Goal: Information Seeking & Learning: Learn about a topic

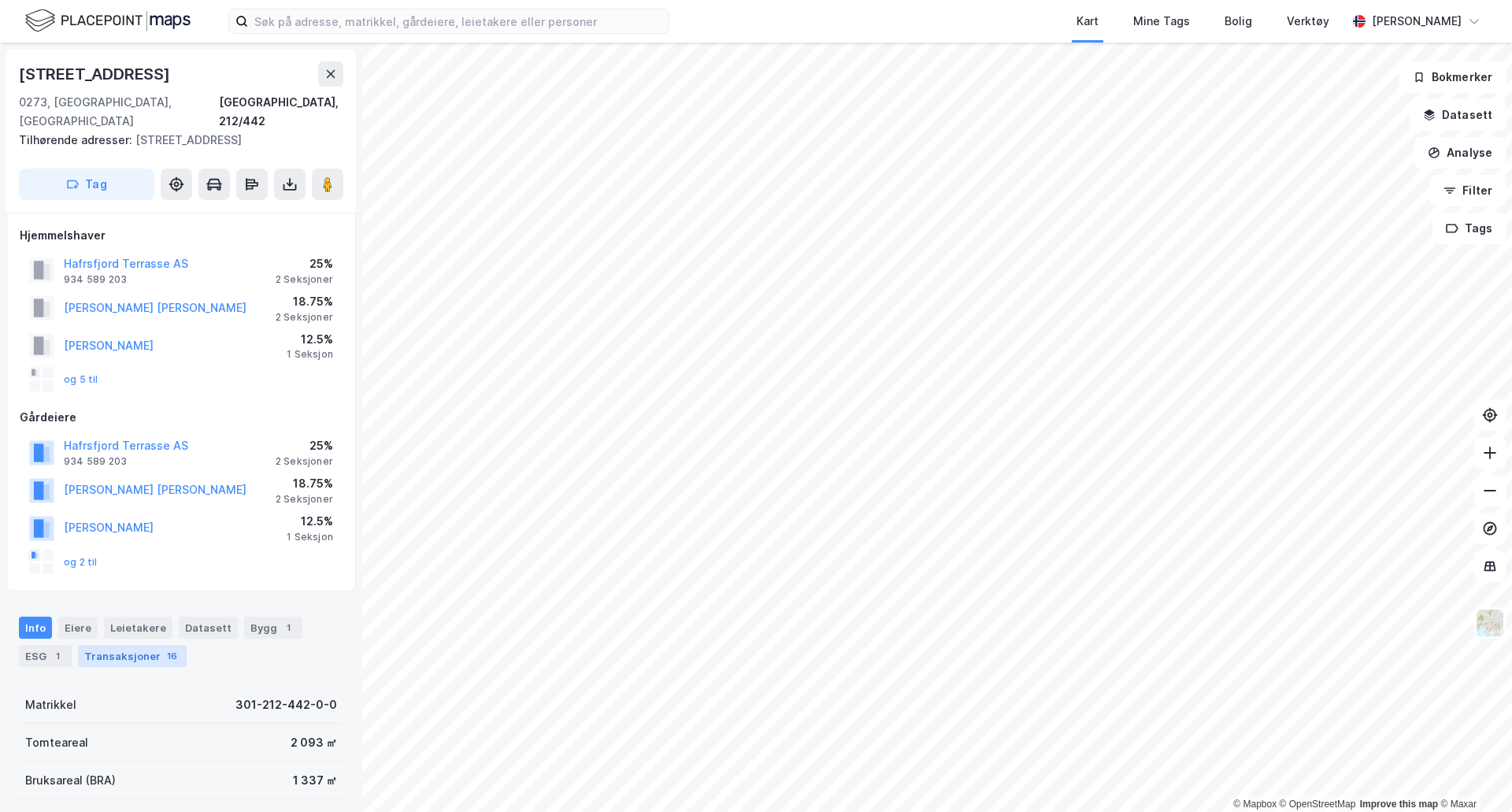
click at [115, 645] on div "Transaksjoner 16" at bounding box center [132, 656] width 109 height 22
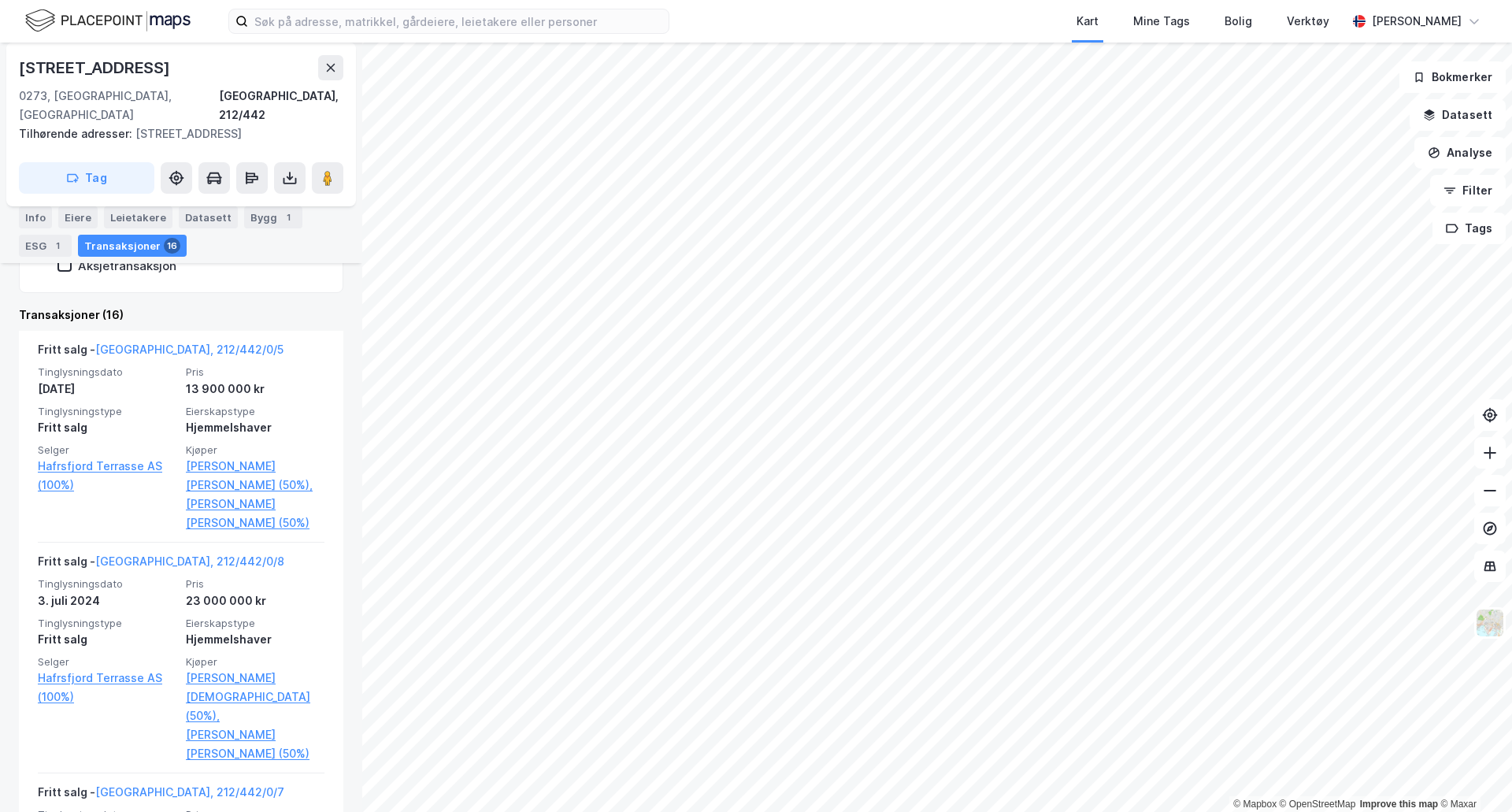
scroll to position [631, 0]
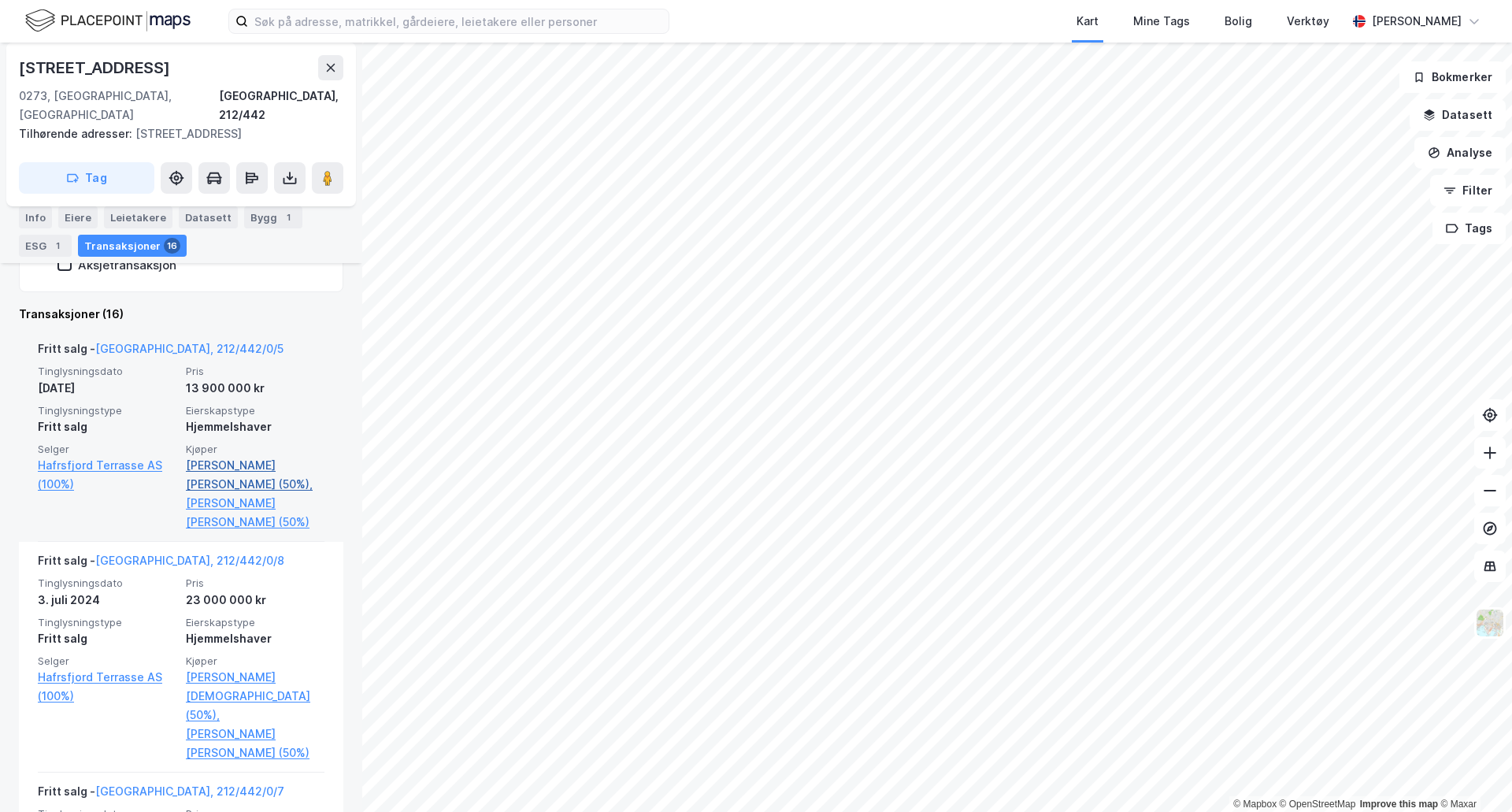
click at [259, 456] on link "[PERSON_NAME] [PERSON_NAME] (50%)," at bounding box center [255, 475] width 138 height 38
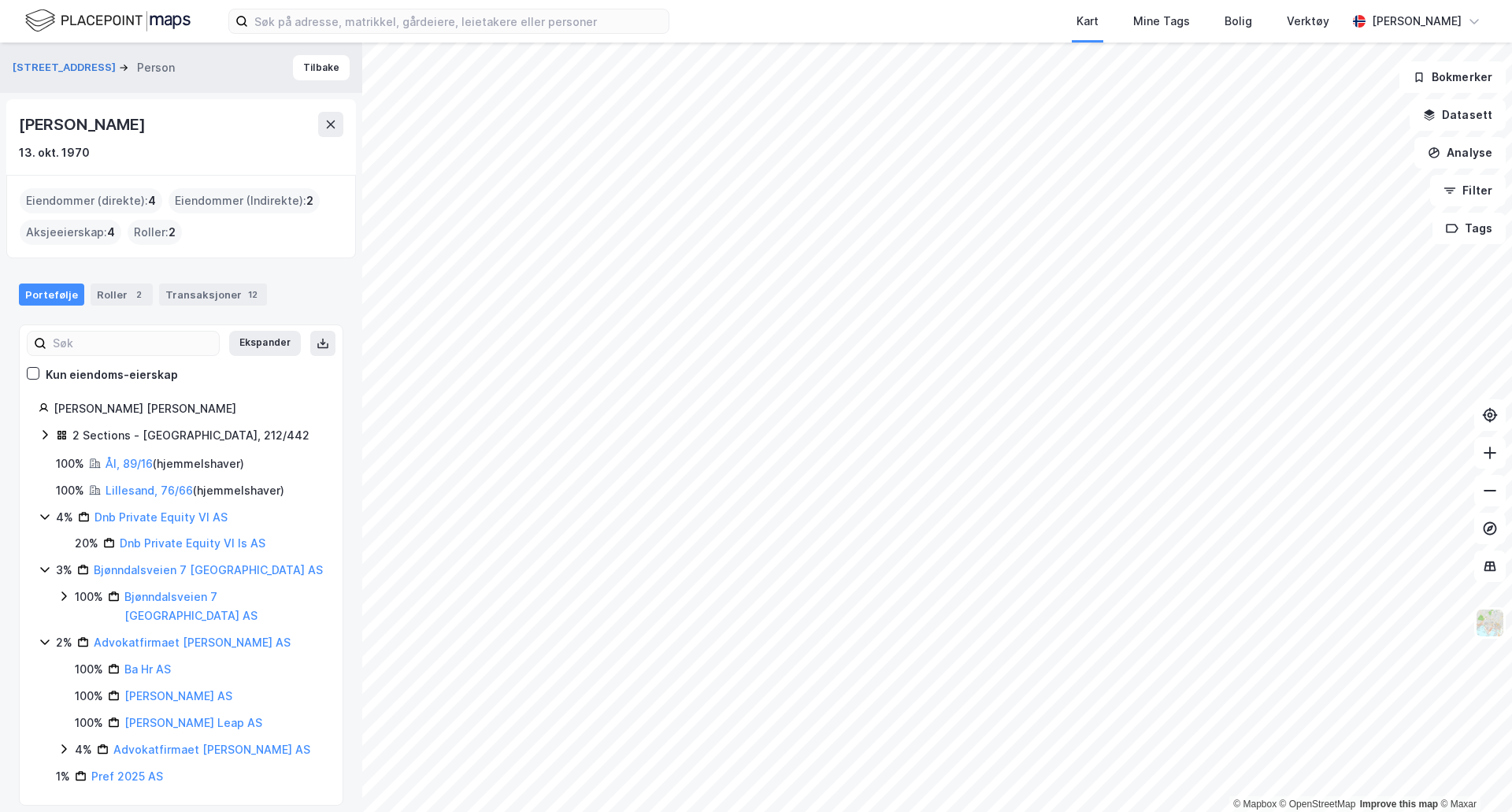
click at [106, 123] on div "[PERSON_NAME]" at bounding box center [83, 124] width 129 height 26
copy div "[PERSON_NAME]"
click at [246, 130] on div "[PERSON_NAME]" at bounding box center [181, 124] width 324 height 26
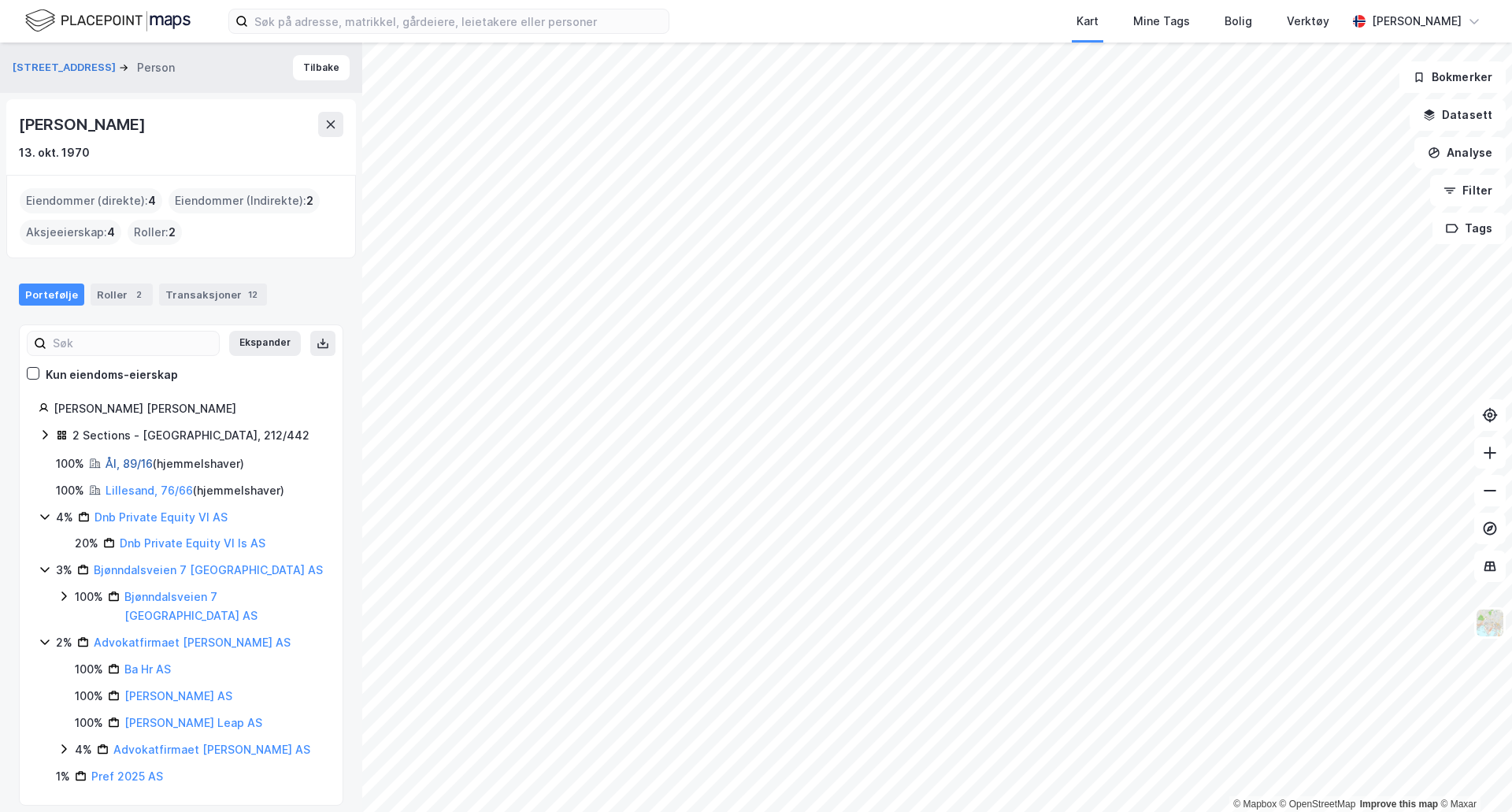
click at [142, 461] on link "Ål, 89/16" at bounding box center [129, 463] width 47 height 13
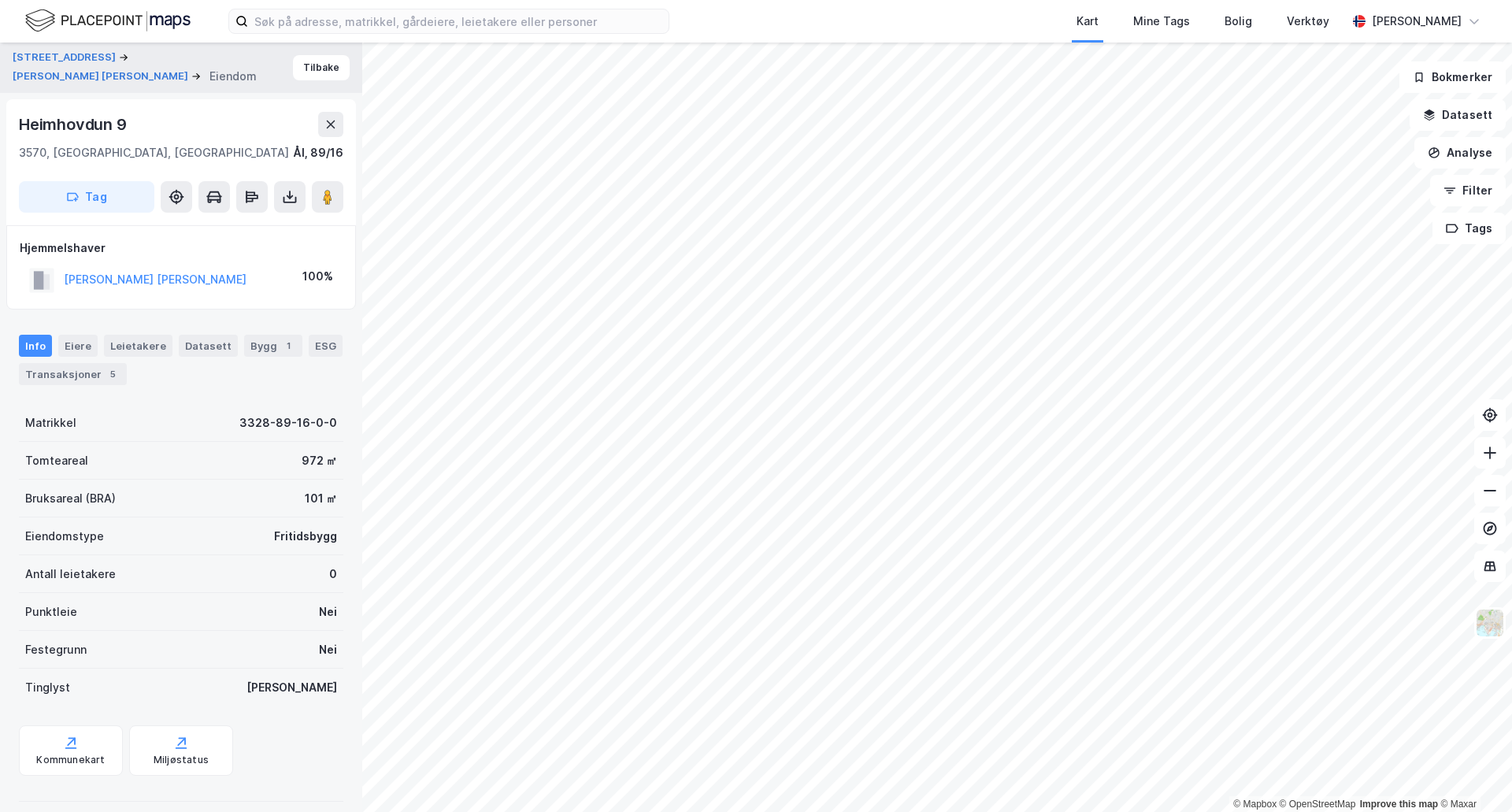
scroll to position [15, 0]
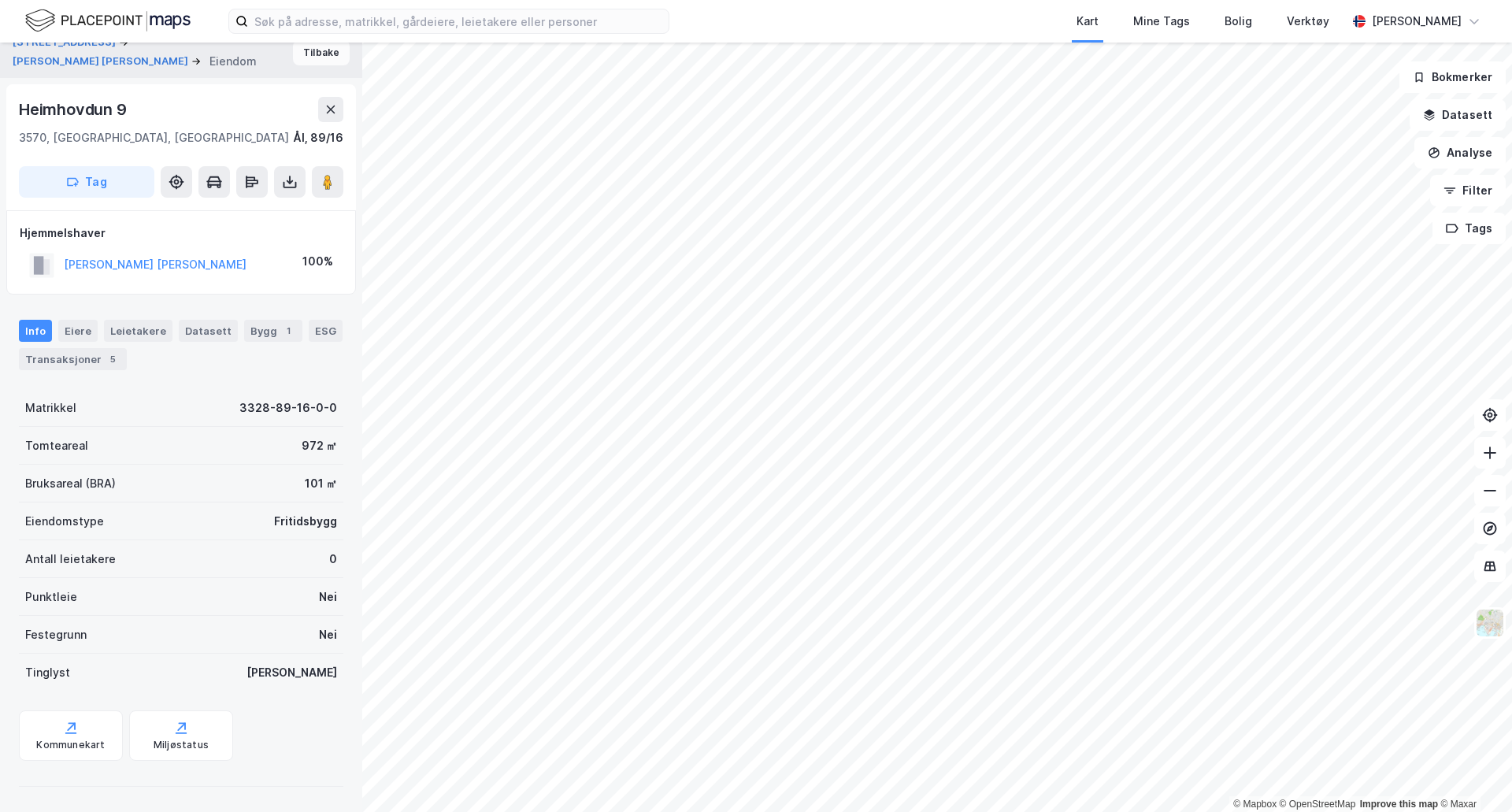
click at [316, 45] on button "Tilbake" at bounding box center [321, 52] width 57 height 26
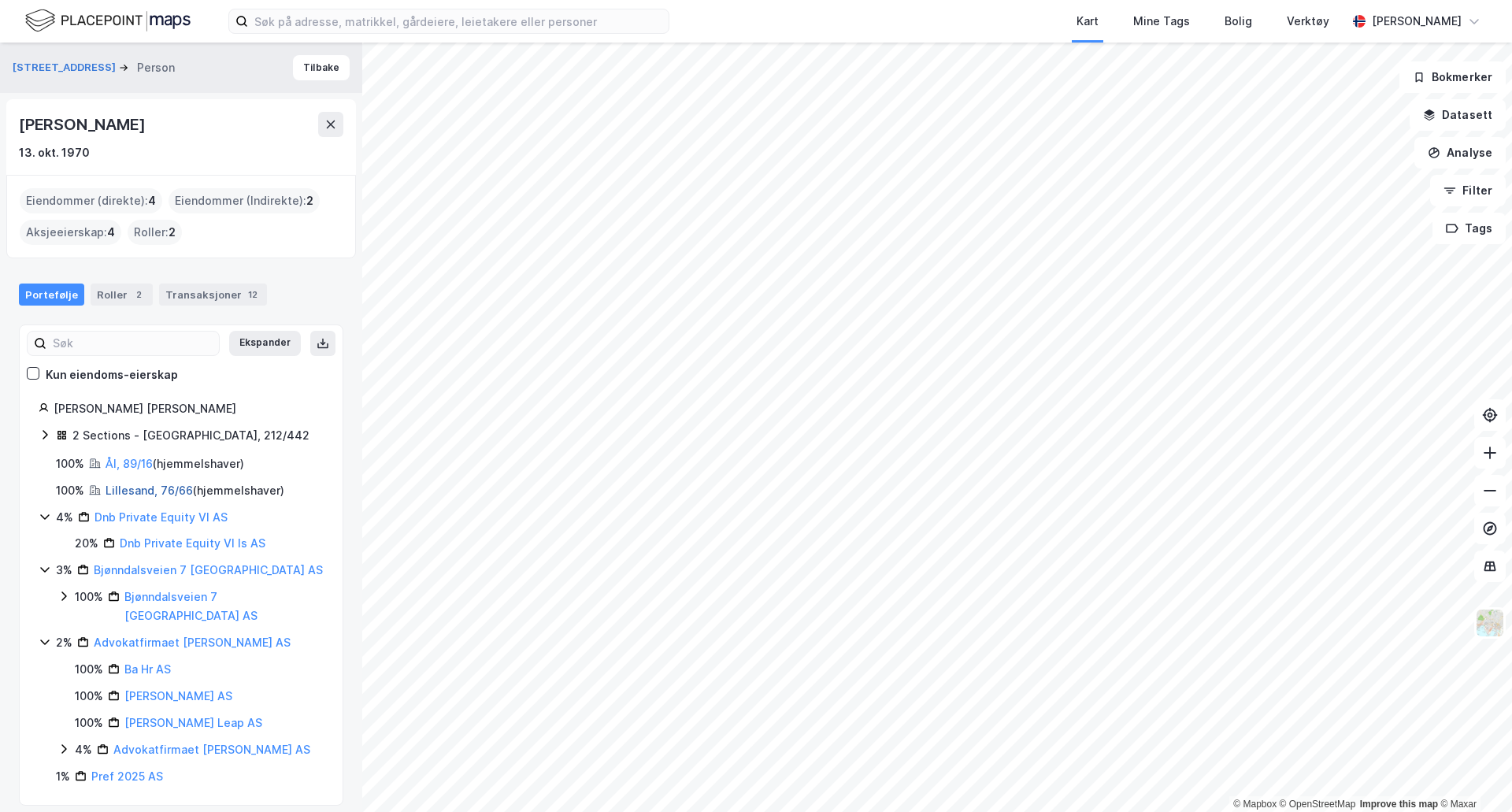
click at [161, 490] on link "Lillesand, 76/66" at bounding box center [149, 490] width 87 height 13
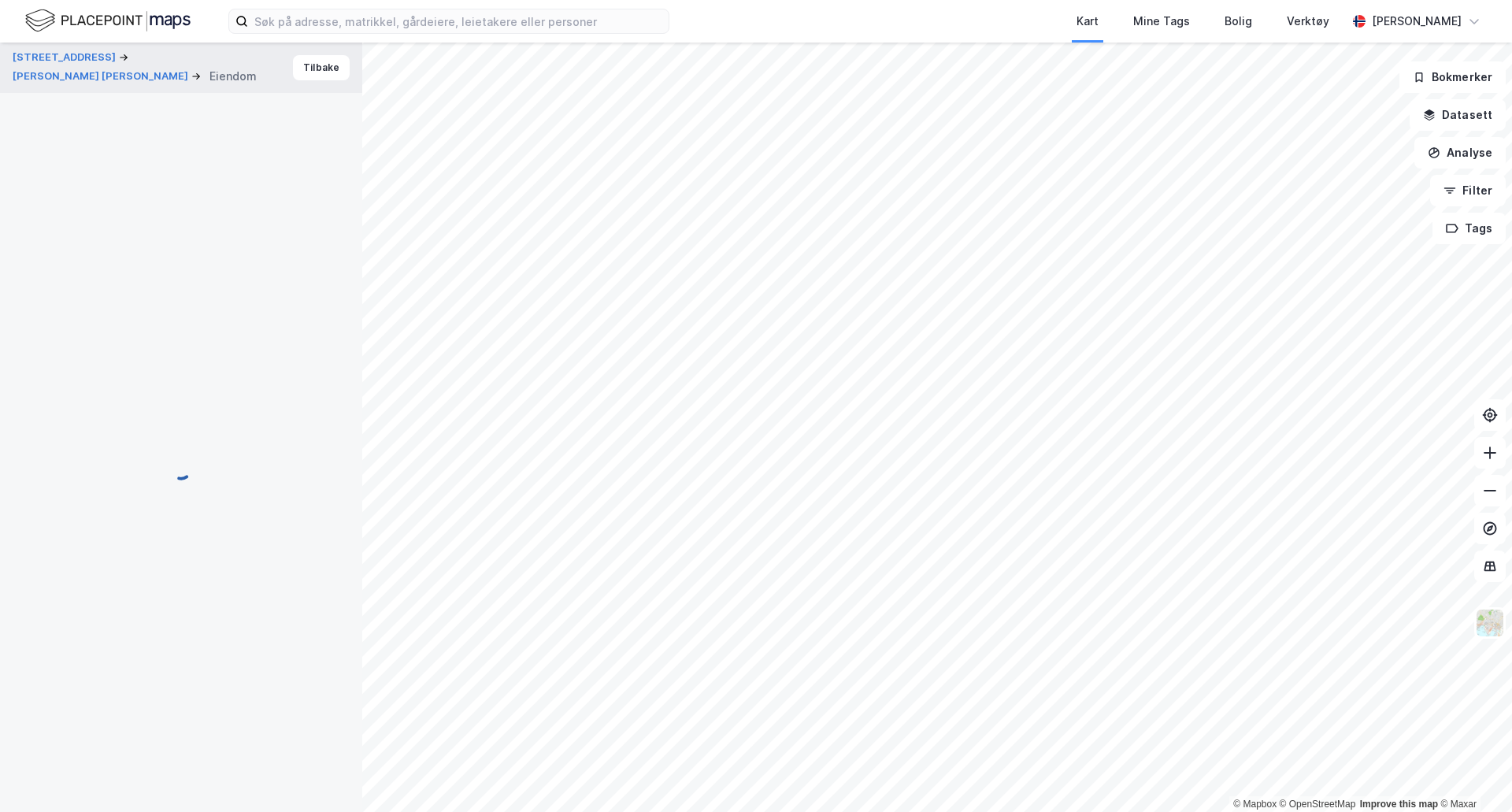
scroll to position [15, 0]
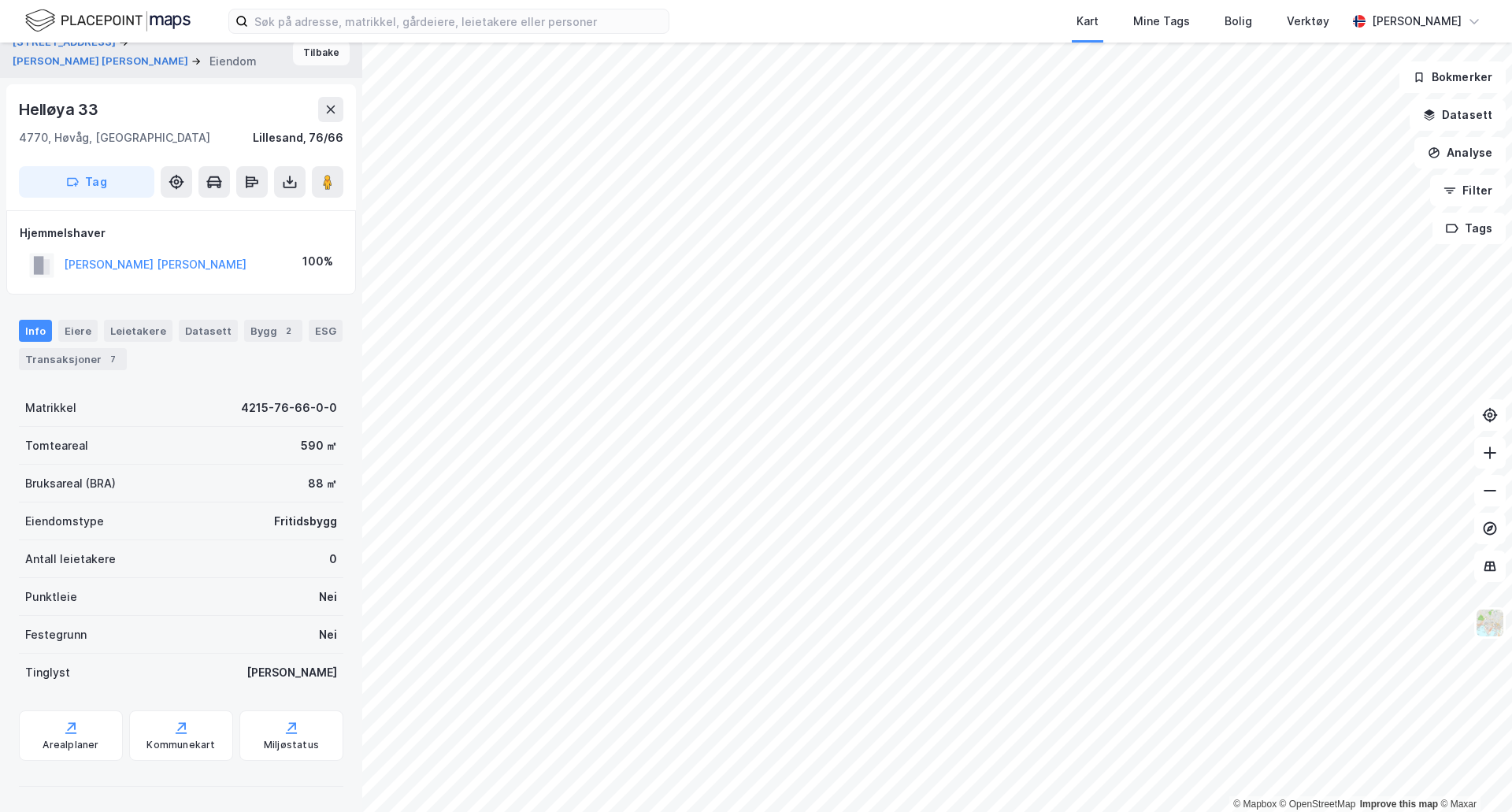
click at [317, 62] on button "Tilbake" at bounding box center [321, 52] width 57 height 26
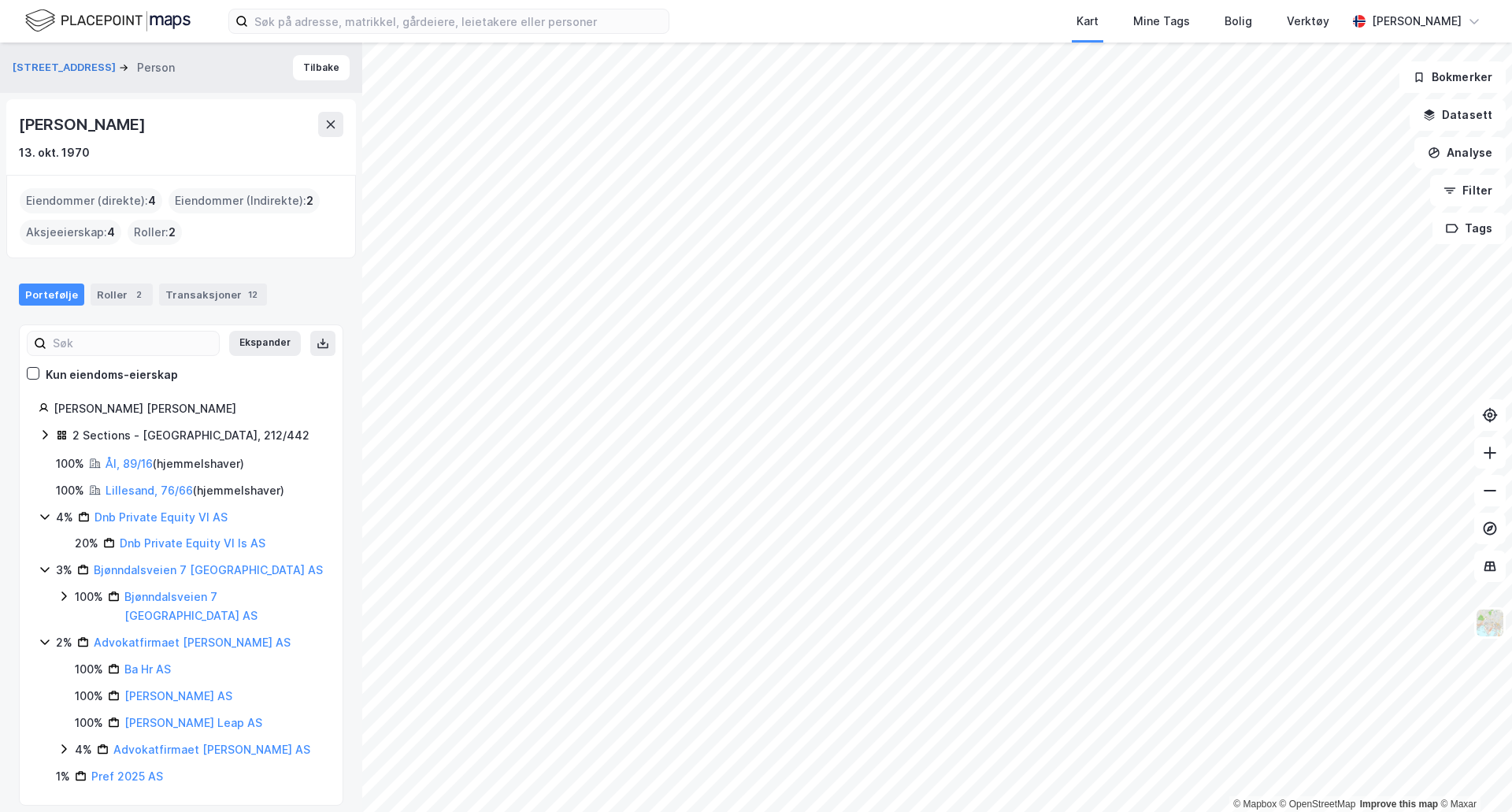
click at [45, 440] on icon at bounding box center [45, 434] width 12 height 12
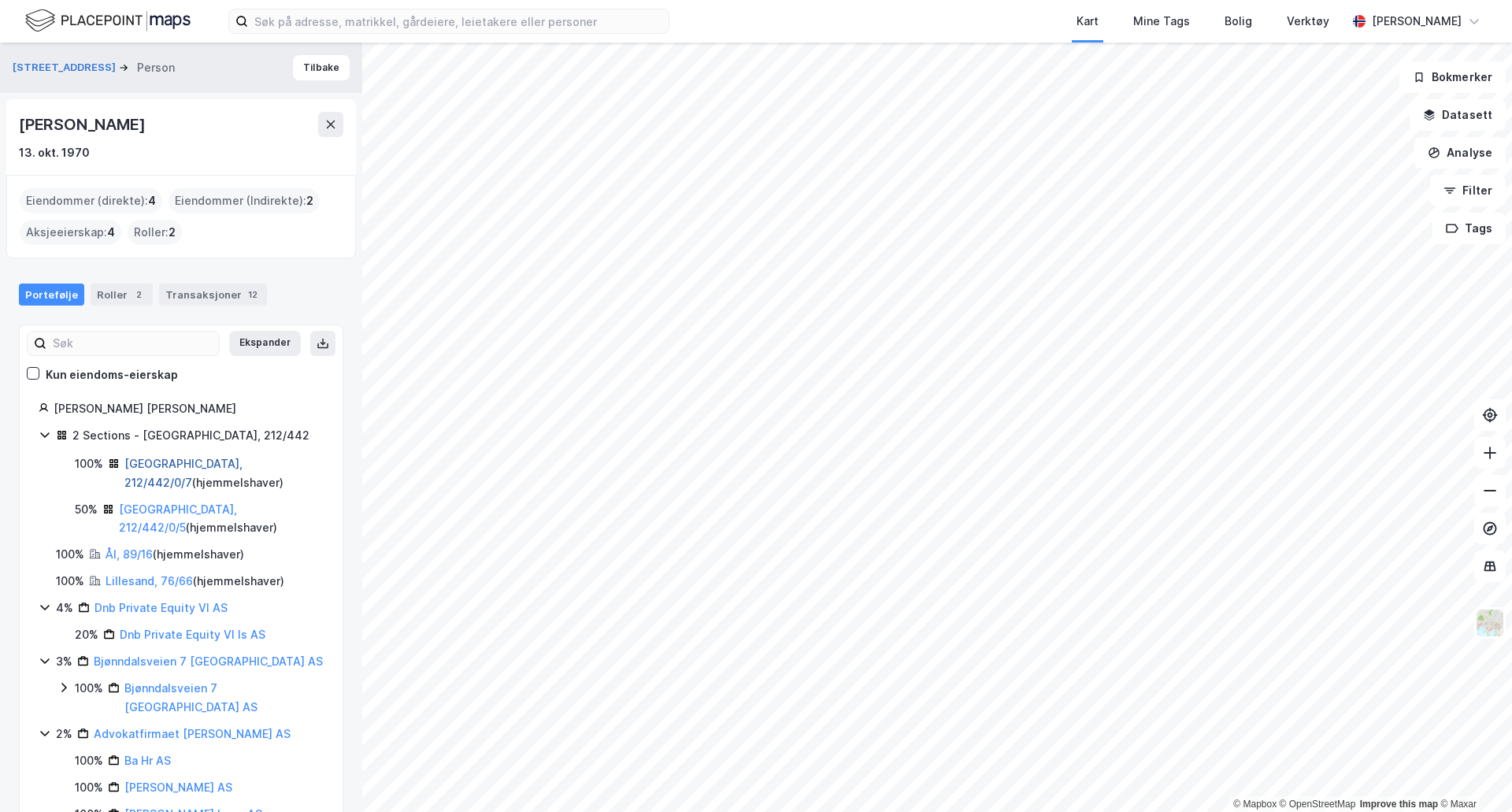
click at [191, 466] on link "[GEOGRAPHIC_DATA], 212/442/0/7" at bounding box center [183, 473] width 118 height 32
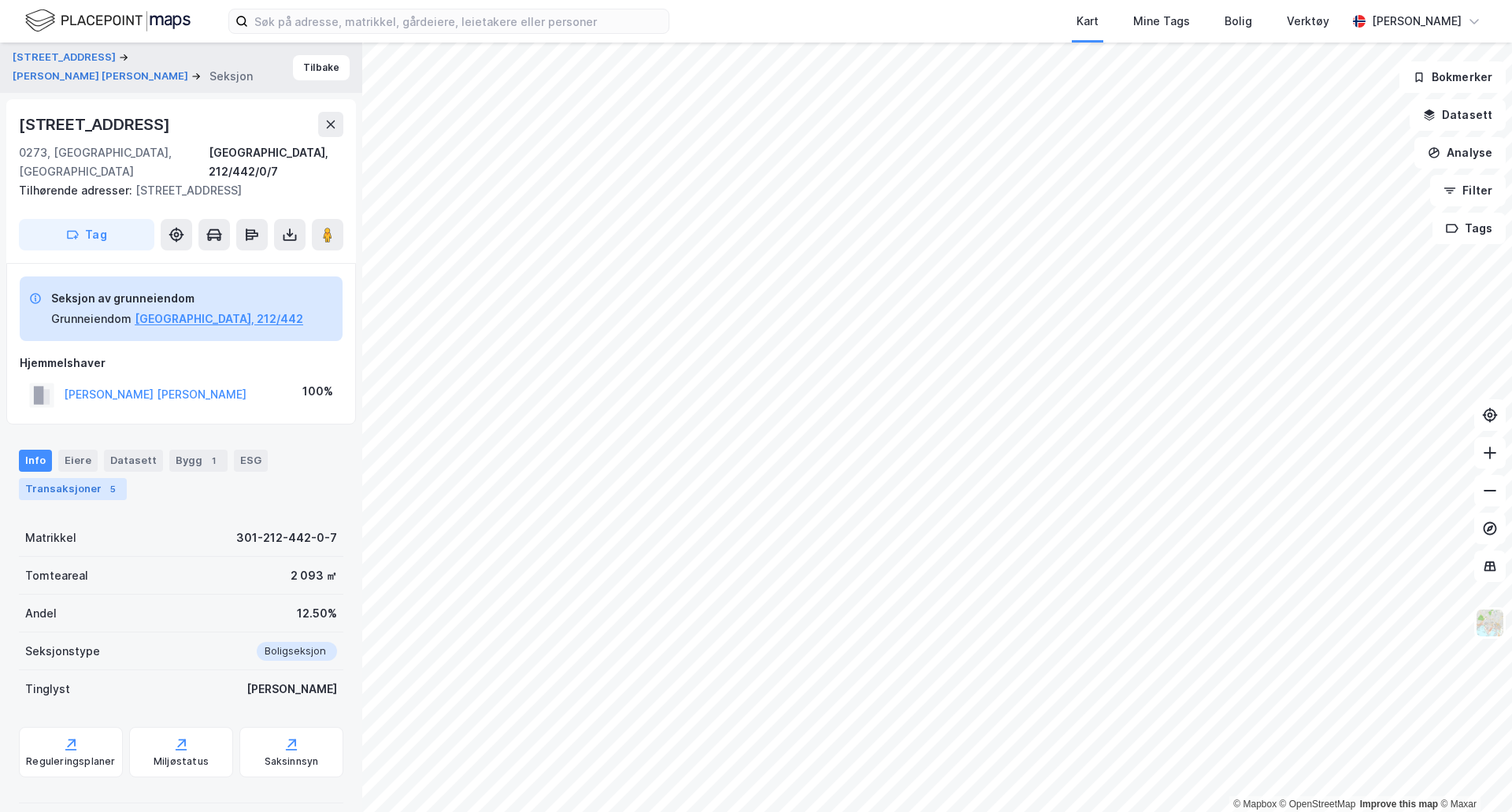
click at [62, 478] on div "Transaksjoner 5" at bounding box center [73, 488] width 108 height 22
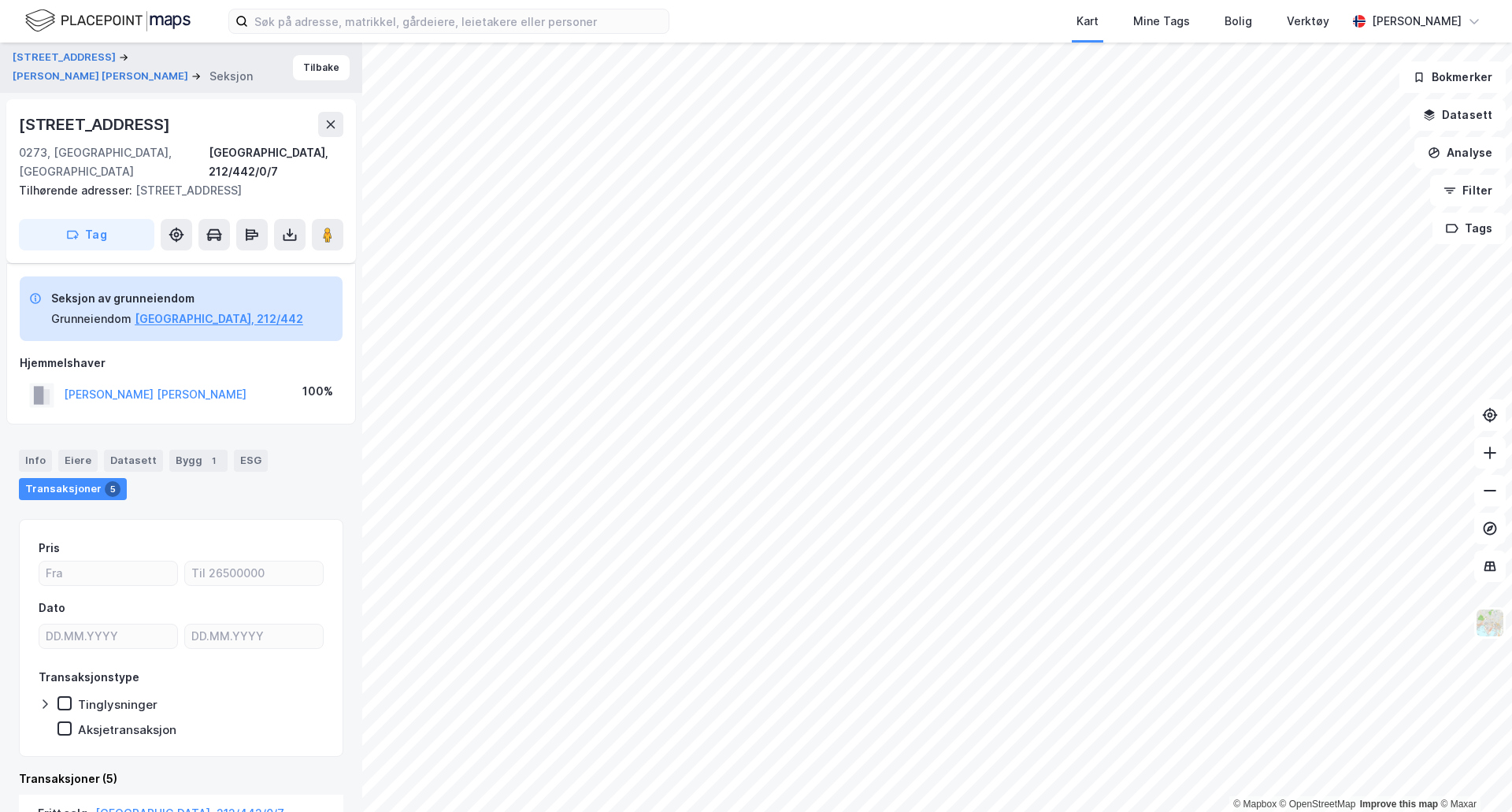
scroll to position [172, 0]
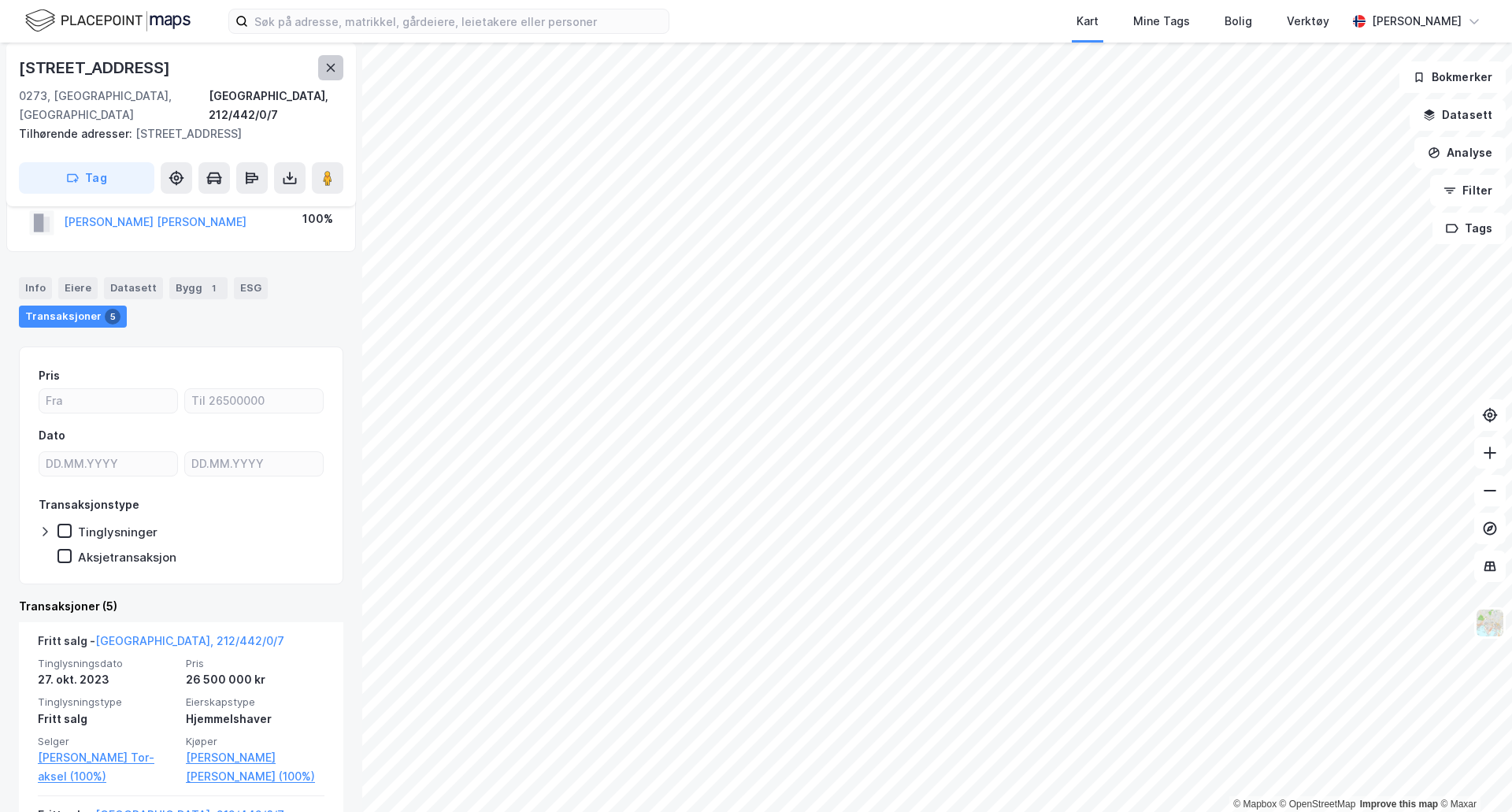
click at [322, 63] on button at bounding box center [331, 67] width 26 height 26
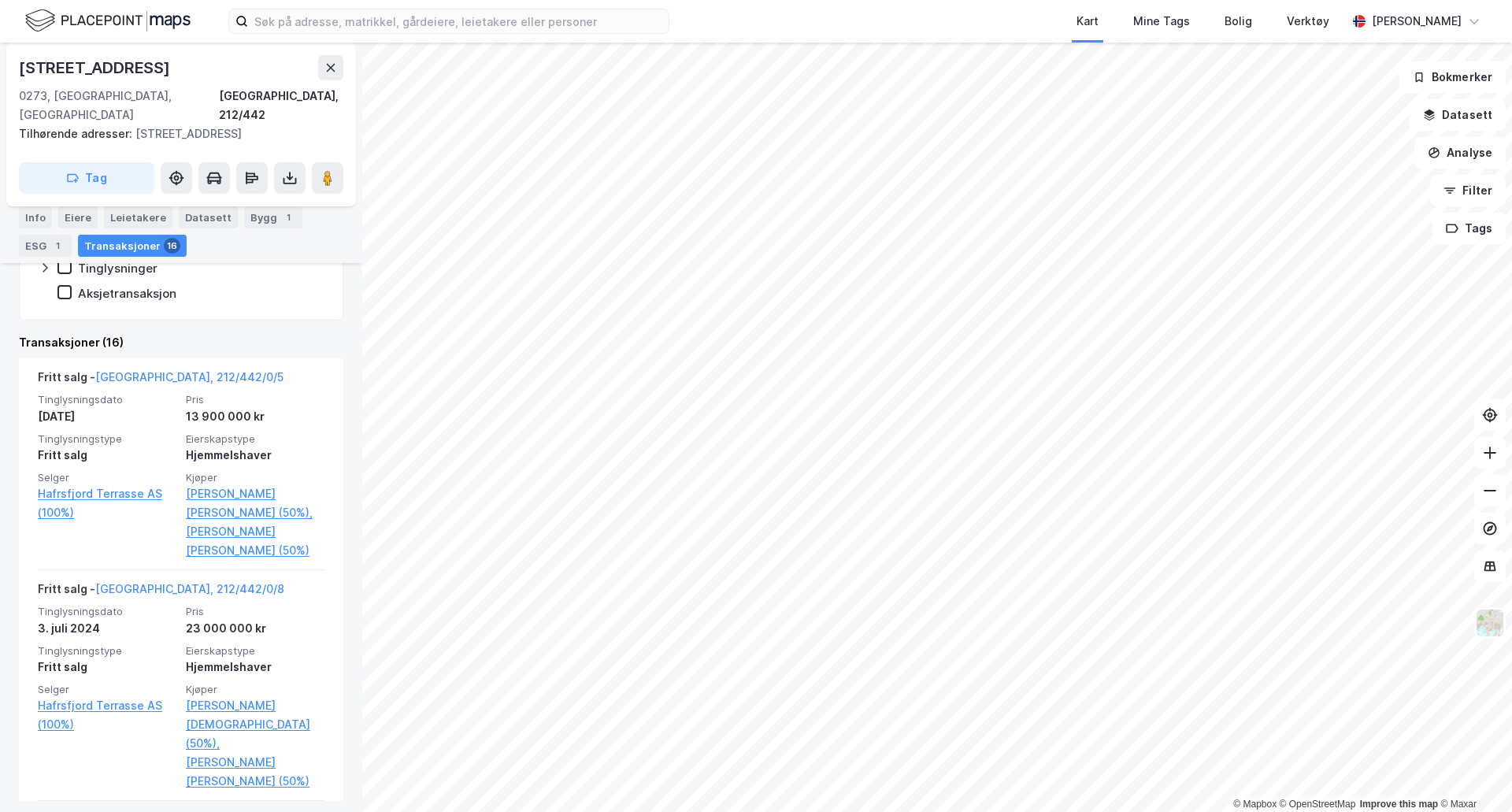
scroll to position [594, 0]
